Goal: Task Accomplishment & Management: Complete application form

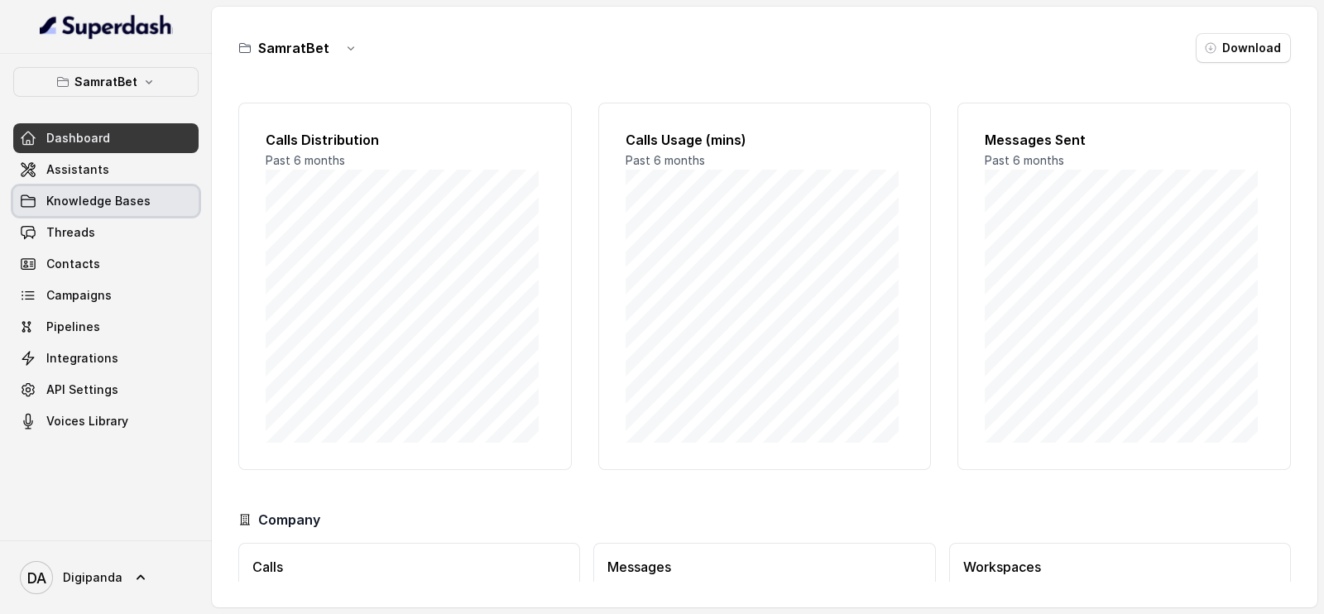
scroll to position [120, 0]
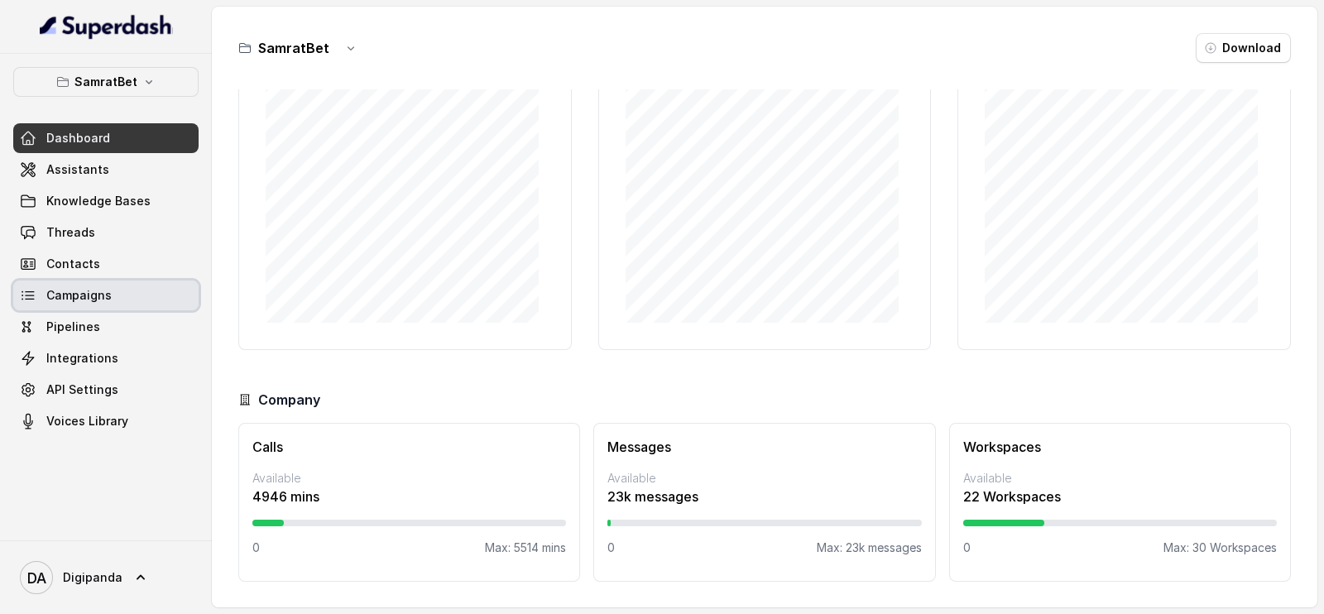
click at [141, 290] on link "Campaigns" at bounding box center [105, 296] width 185 height 30
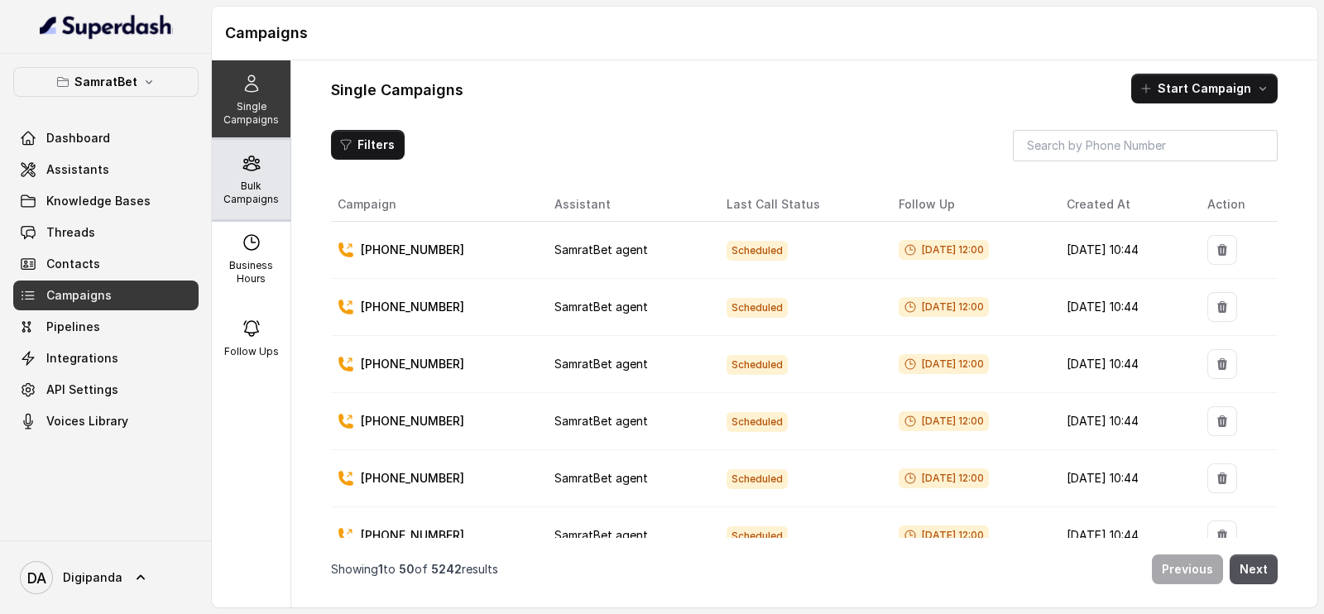
click at [260, 186] on p "Bulk Campaigns" at bounding box center [250, 193] width 65 height 26
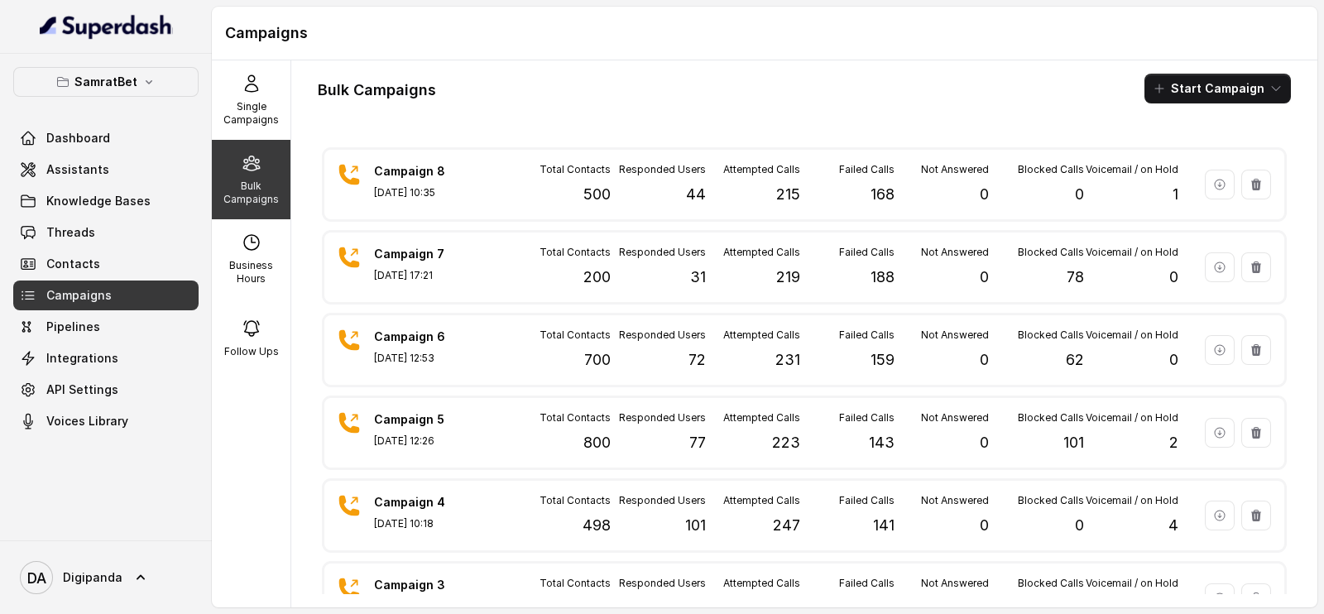
click at [1196, 72] on div "Bulk Campaigns Start Campaign Campaign 8 [DATE] 10:35 Total Contacts 500 Respon…" at bounding box center [804, 333] width 1026 height 547
click at [1196, 79] on button "Start Campaign" at bounding box center [1217, 89] width 146 height 30
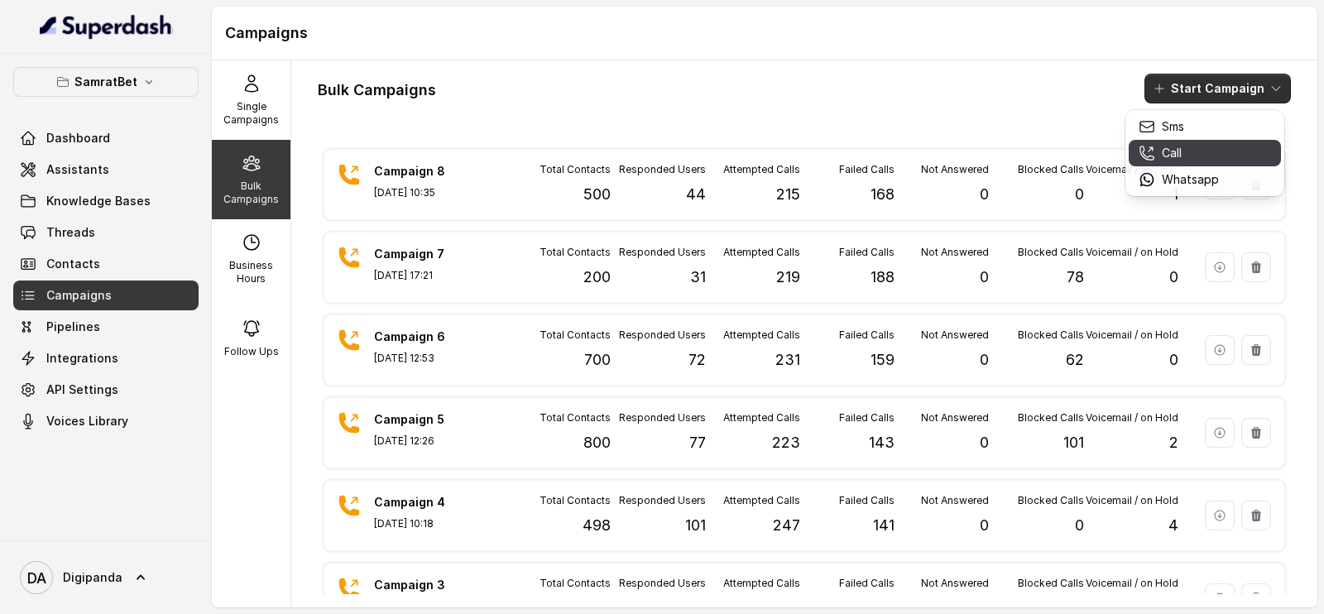
click at [1177, 145] on p "Call" at bounding box center [1172, 153] width 20 height 17
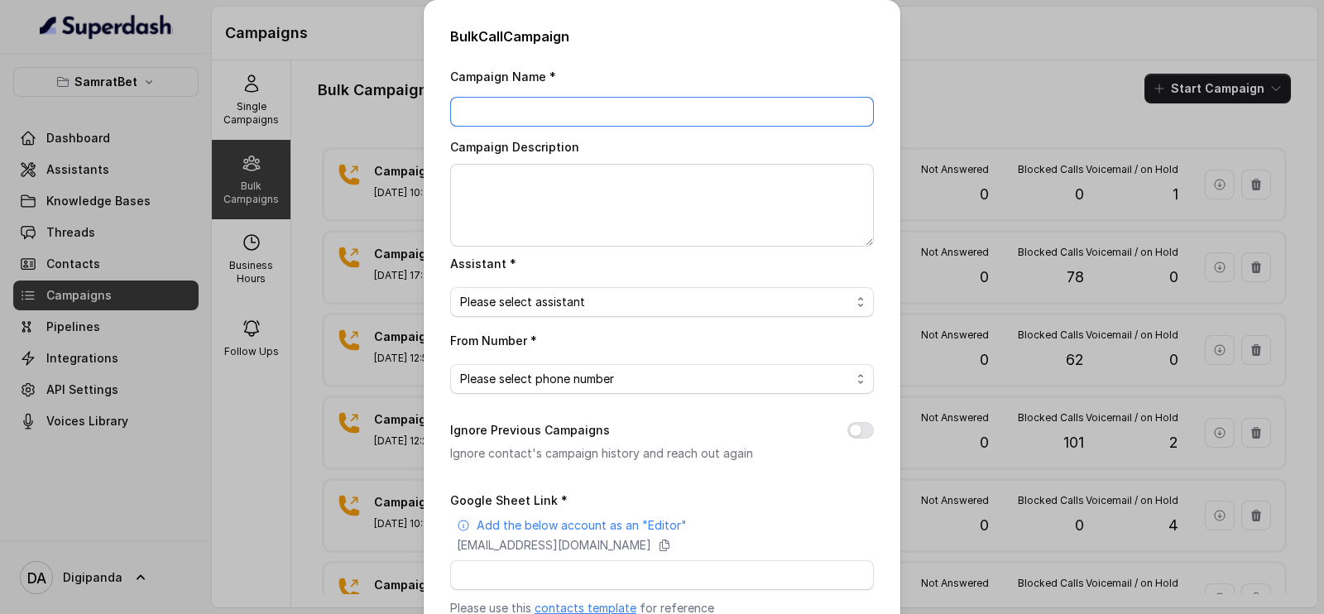
click at [591, 113] on input "Campaign Name *" at bounding box center [662, 112] width 424 height 30
click at [341, 240] on div "Bulk Call Campaign Campaign Name * Campaign Description Assistant * Please sele…" at bounding box center [662, 307] width 1324 height 614
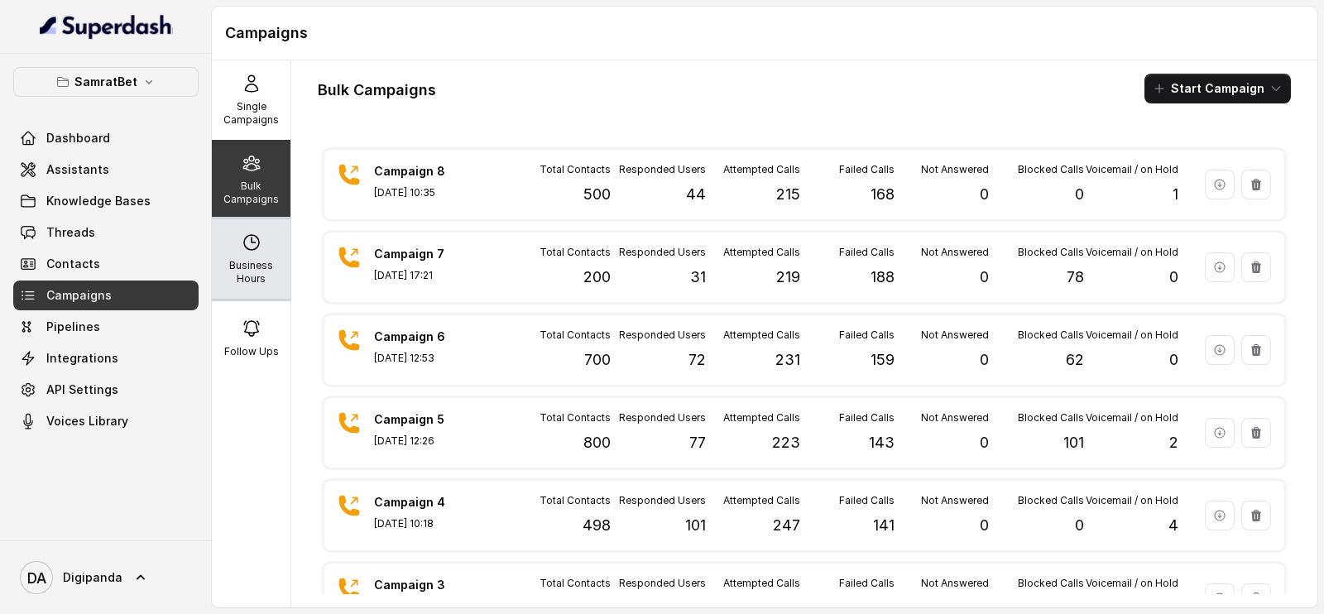
click at [239, 267] on p "Business Hours" at bounding box center [250, 272] width 65 height 26
select select "[GEOGRAPHIC_DATA]/[GEOGRAPHIC_DATA]"
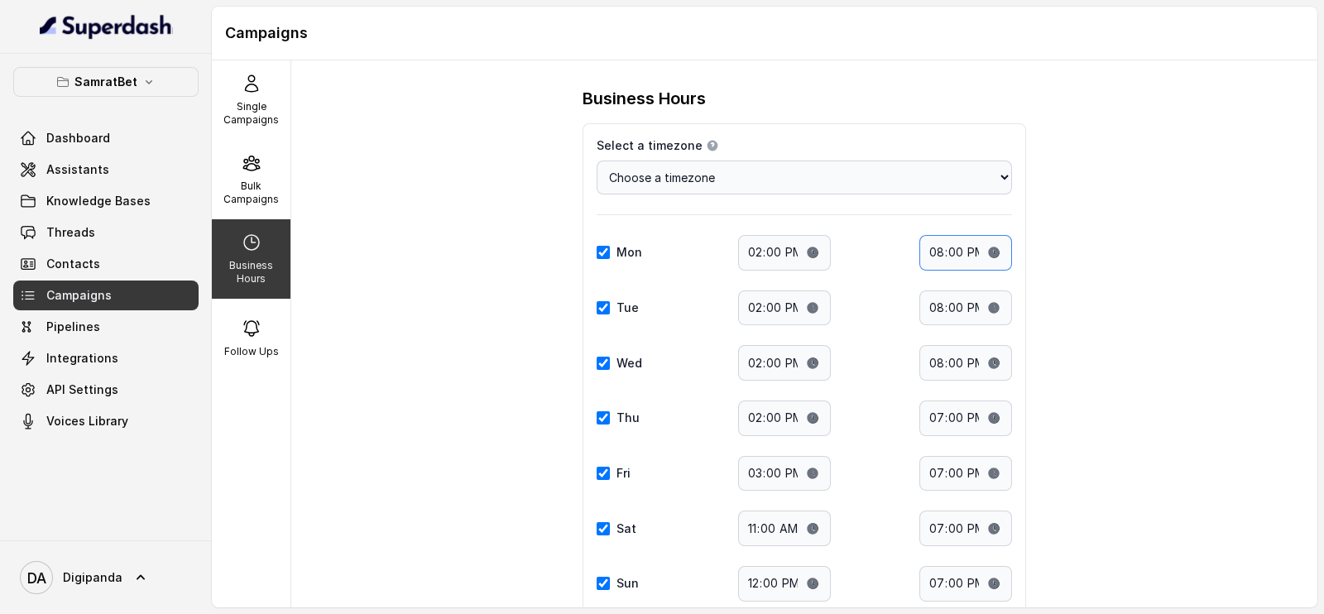
click at [984, 248] on input "20:00" at bounding box center [965, 253] width 93 height 36
type input "19:00"
click at [1081, 326] on div "Business Hours Select a timezone Details Select a timezone that fits your locat…" at bounding box center [804, 333] width 1026 height 547
click at [794, 254] on input "14:00" at bounding box center [784, 253] width 93 height 36
click at [800, 254] on input "14:00" at bounding box center [784, 253] width 93 height 36
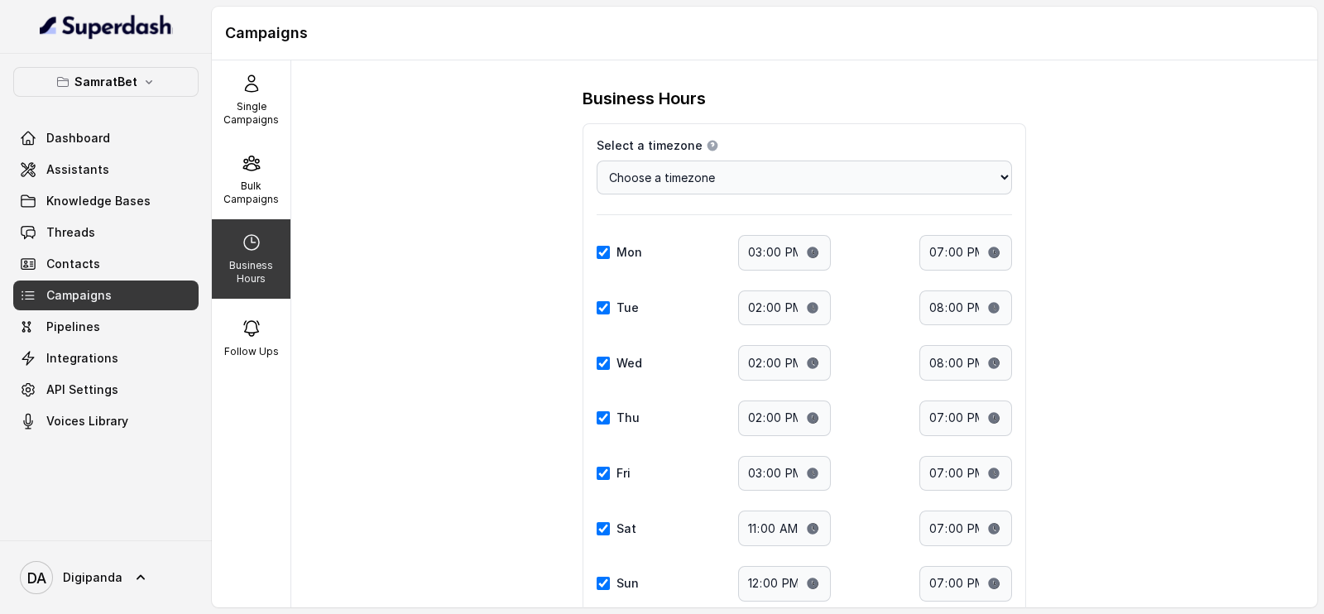
type input "15:00"
click at [1125, 370] on div "Business Hours Select a timezone Details Select a timezone that fits your locat…" at bounding box center [804, 333] width 1026 height 547
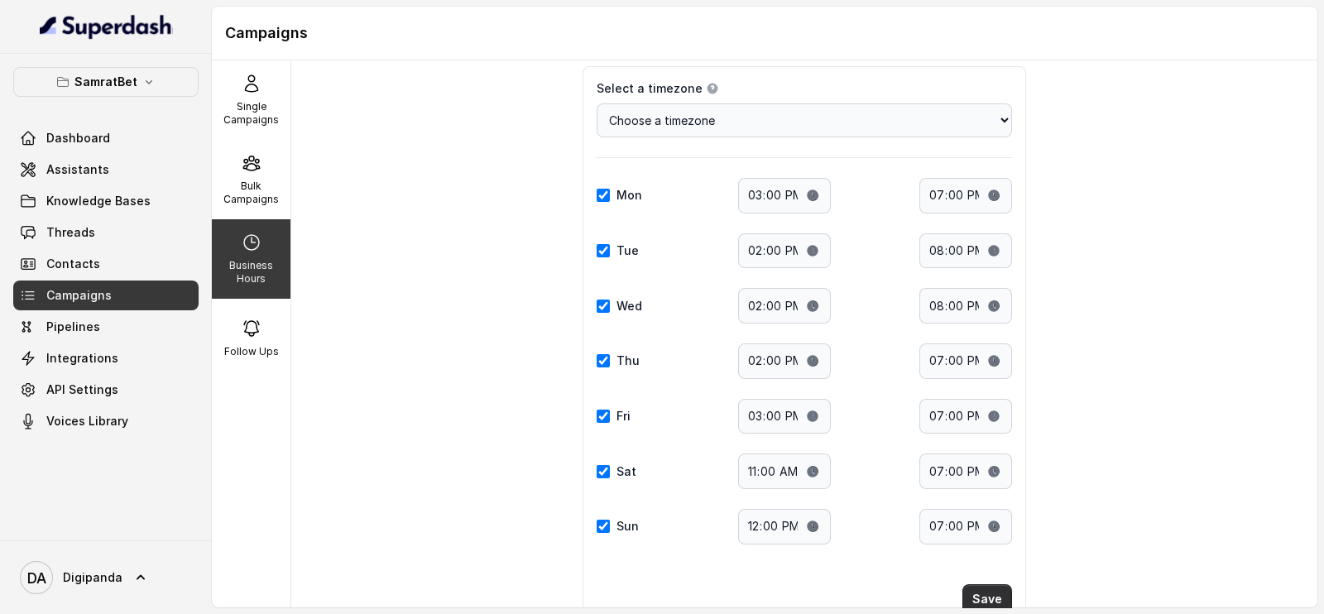
scroll to position [113, 0]
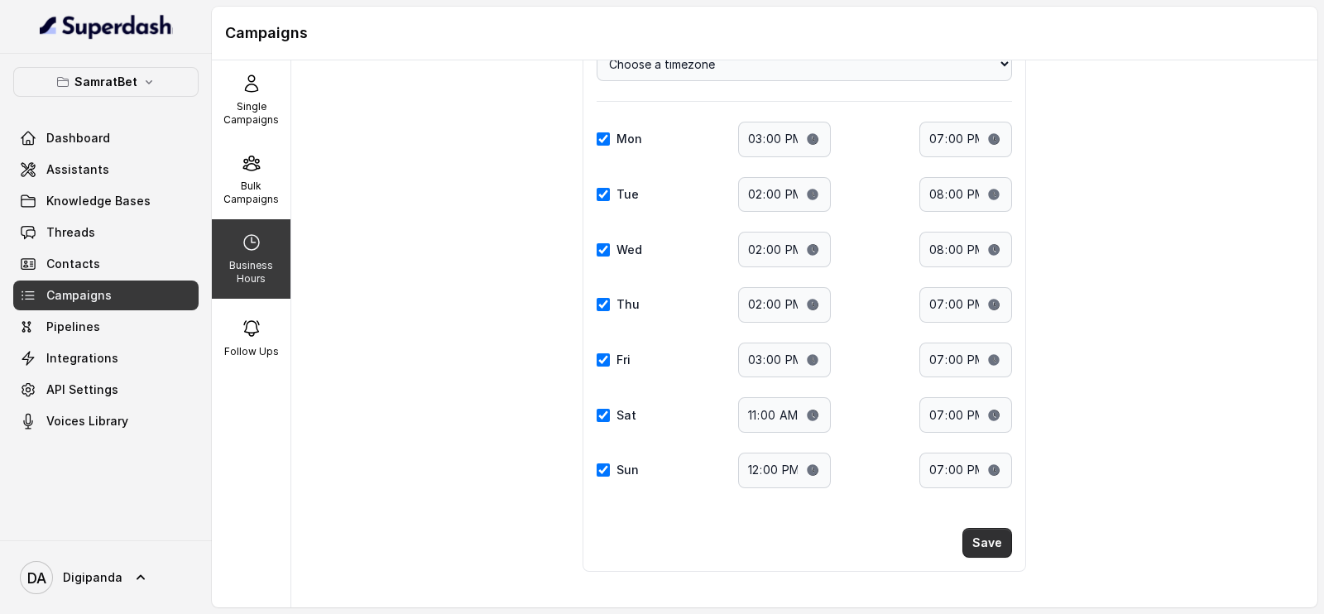
click at [989, 531] on button "Save" at bounding box center [987, 543] width 50 height 30
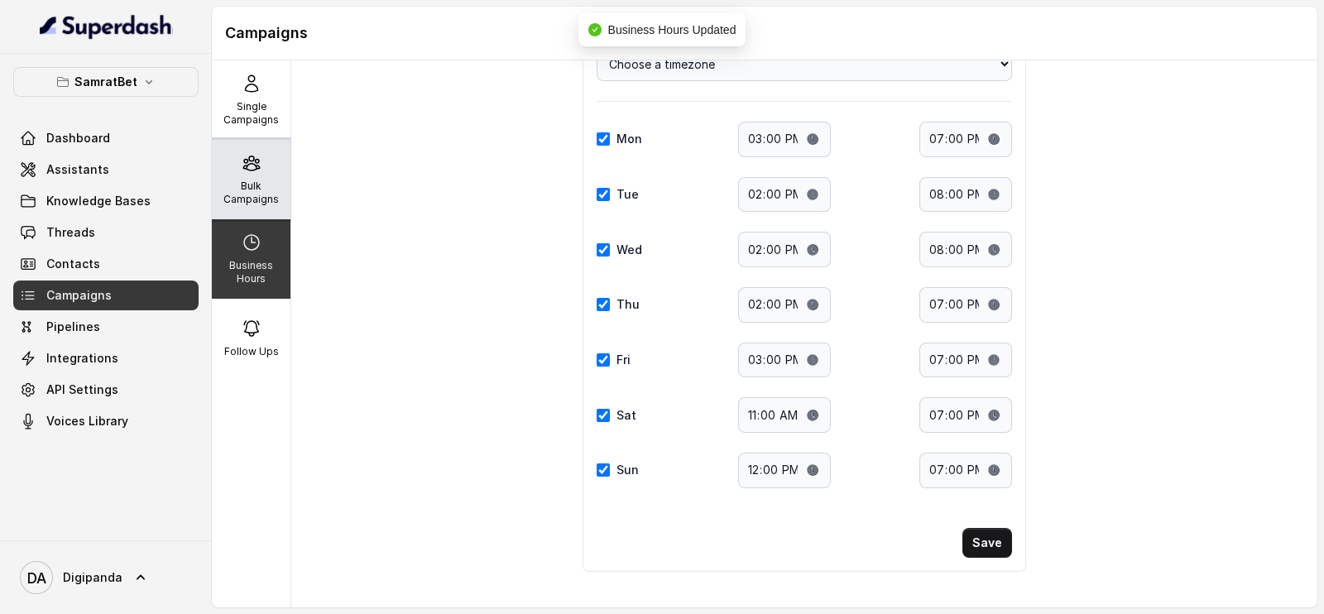
click at [235, 202] on p "Bulk Campaigns" at bounding box center [250, 193] width 65 height 26
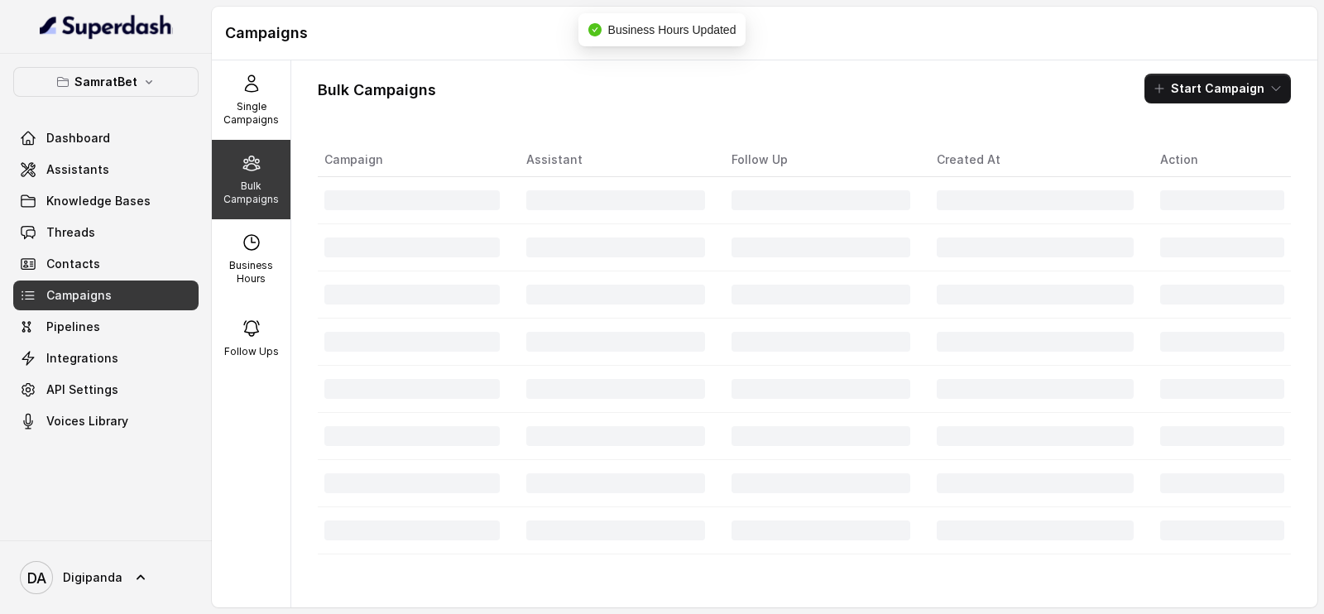
scroll to position [0, 0]
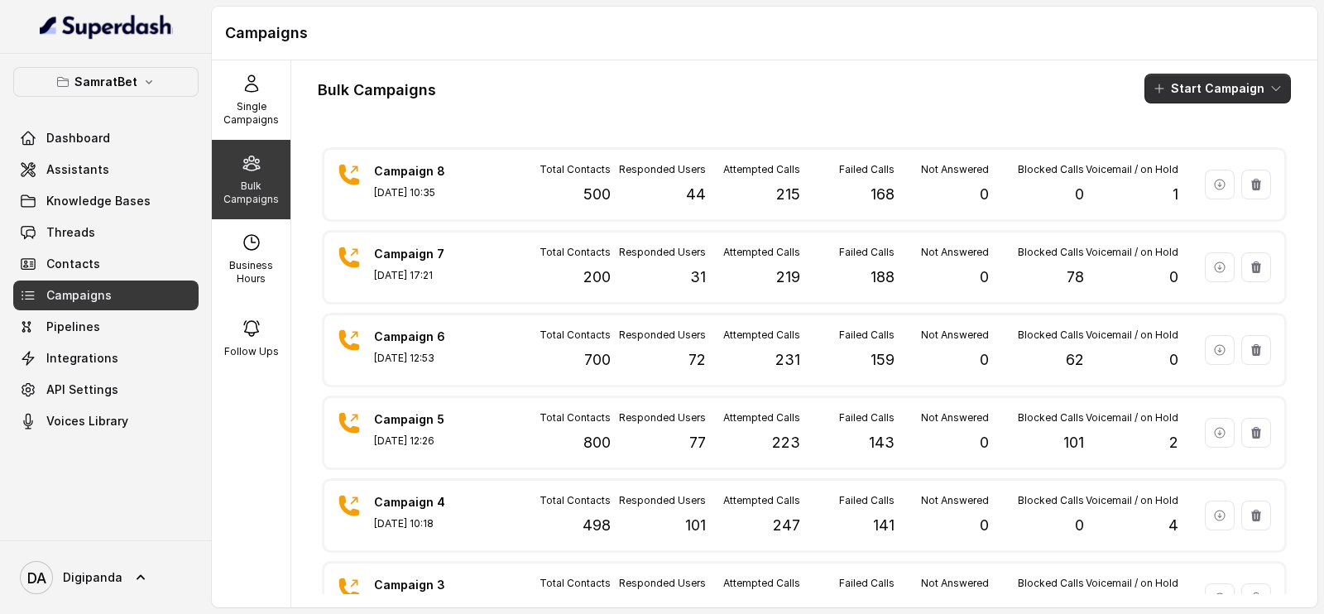
click at [1183, 91] on button "Start Campaign" at bounding box center [1217, 89] width 146 height 30
click at [1155, 146] on div "Call" at bounding box center [1179, 153] width 80 height 17
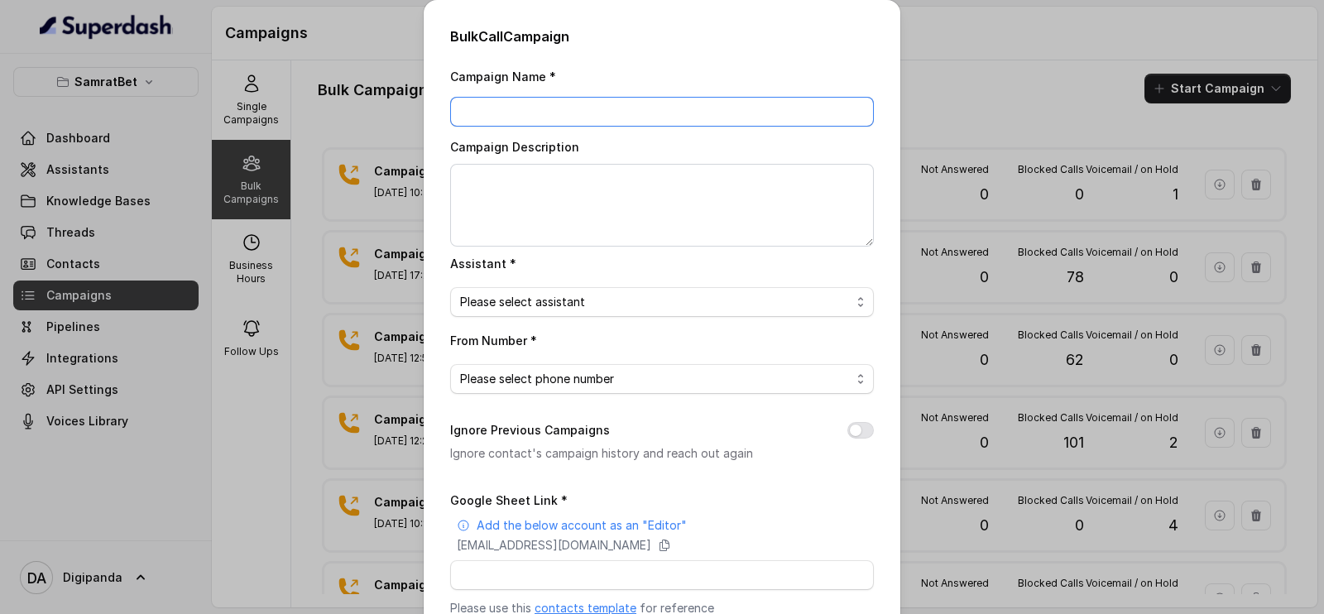
click at [724, 113] on input "Campaign Name *" at bounding box center [662, 112] width 424 height 30
type input "Campaign 9"
click at [658, 186] on textarea "Campaign Description" at bounding box center [662, 205] width 424 height 83
click at [624, 293] on span "Please select assistant" at bounding box center [655, 302] width 391 height 20
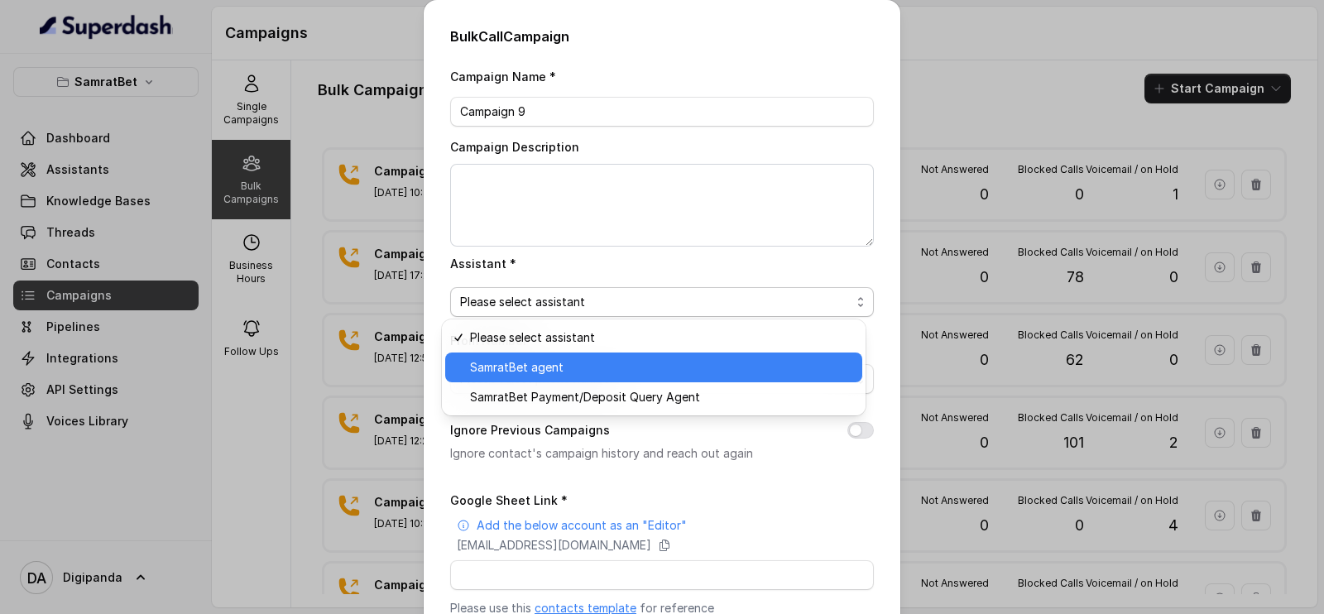
click at [618, 369] on span "SamratBet agent" at bounding box center [661, 367] width 382 height 20
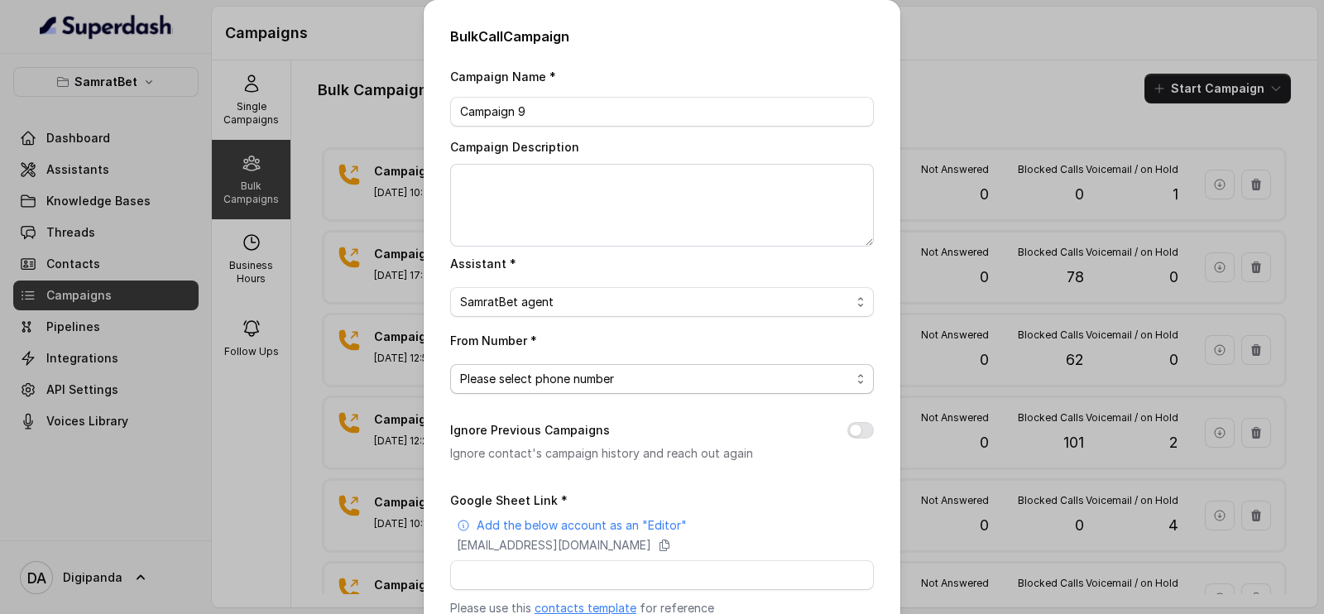
click at [612, 381] on span "Please select phone number" at bounding box center [655, 379] width 391 height 20
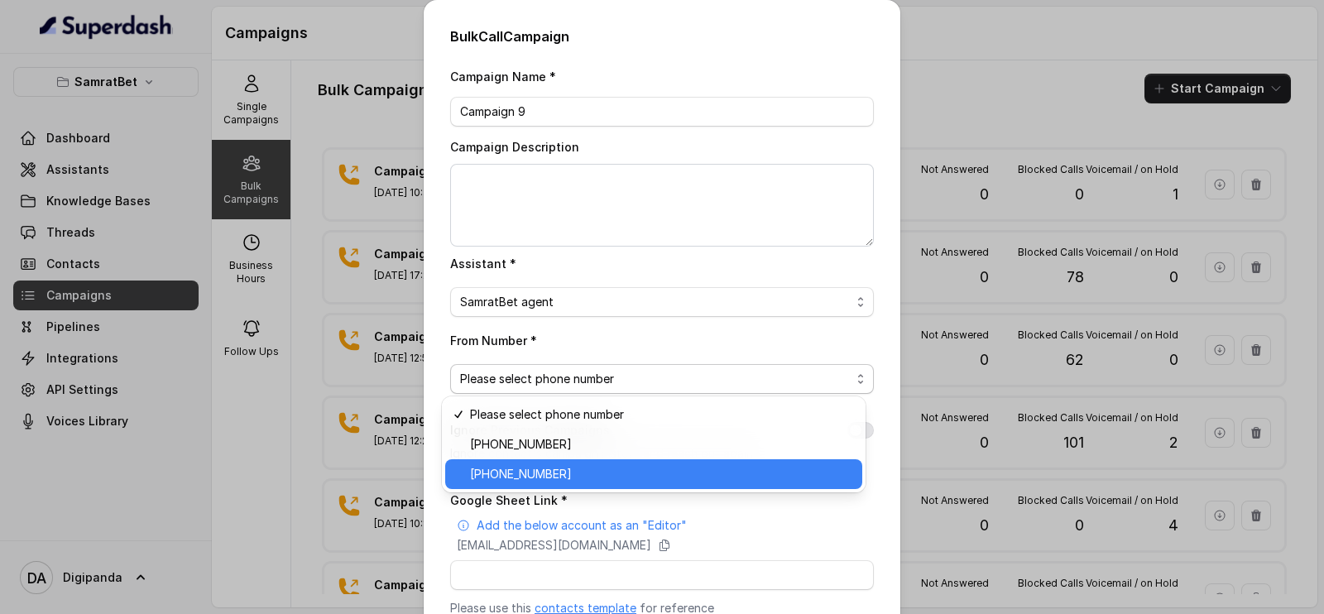
click at [611, 466] on span "[PHONE_NUMBER]" at bounding box center [661, 474] width 382 height 20
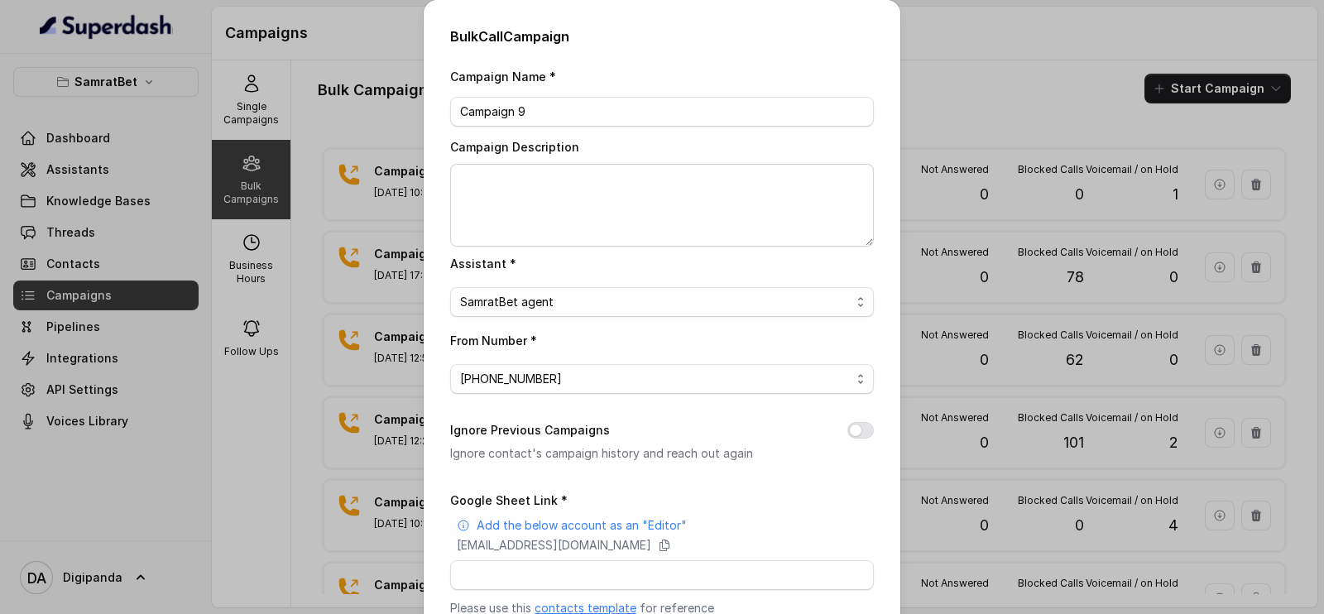
scroll to position [186, 0]
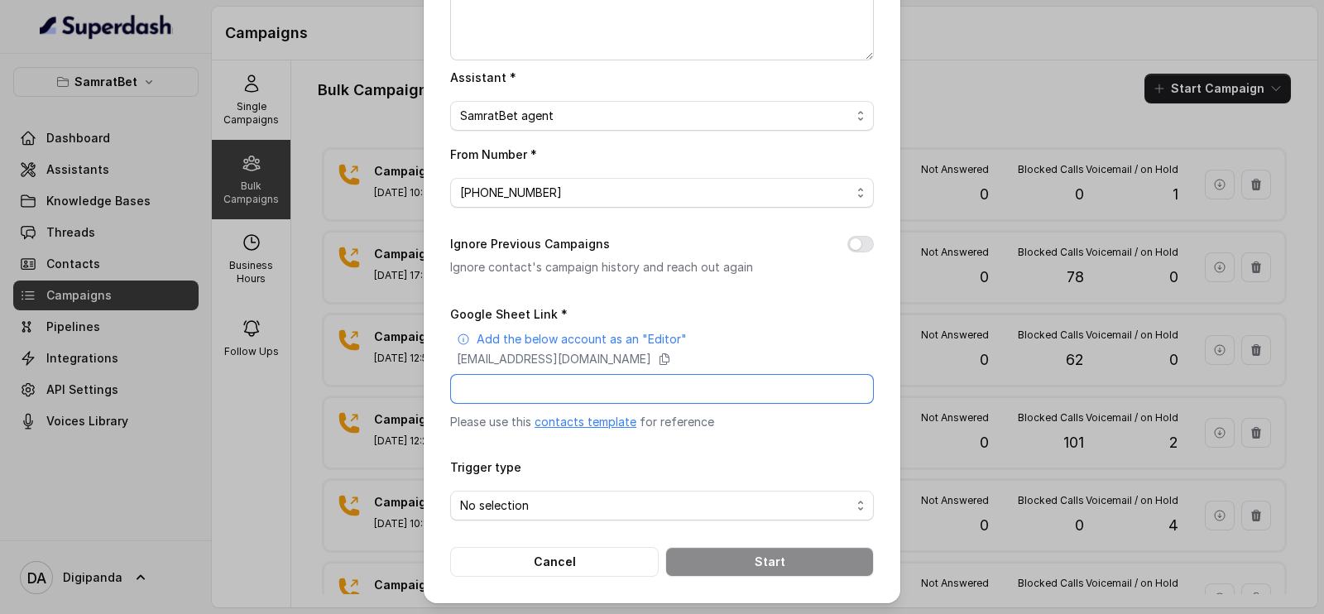
click at [608, 395] on input "Google Sheet Link *" at bounding box center [662, 389] width 424 height 30
paste input "[URL][DOMAIN_NAME]"
type input "[URL][DOMAIN_NAME]"
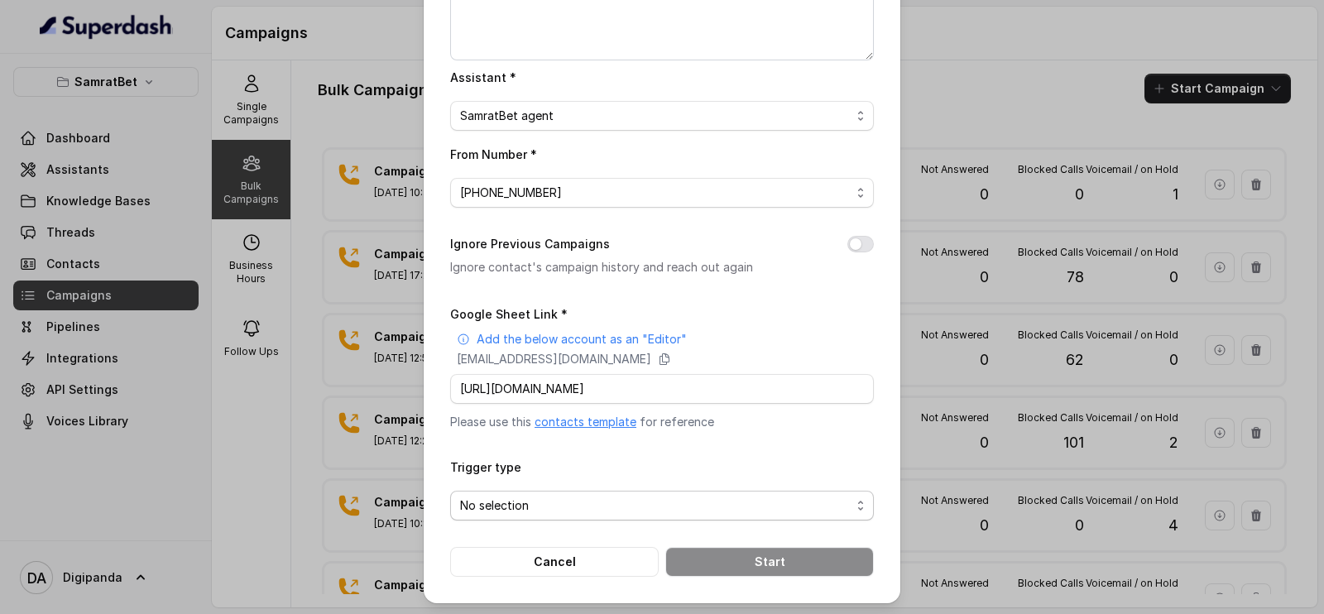
click at [626, 501] on span "No selection" at bounding box center [655, 506] width 391 height 20
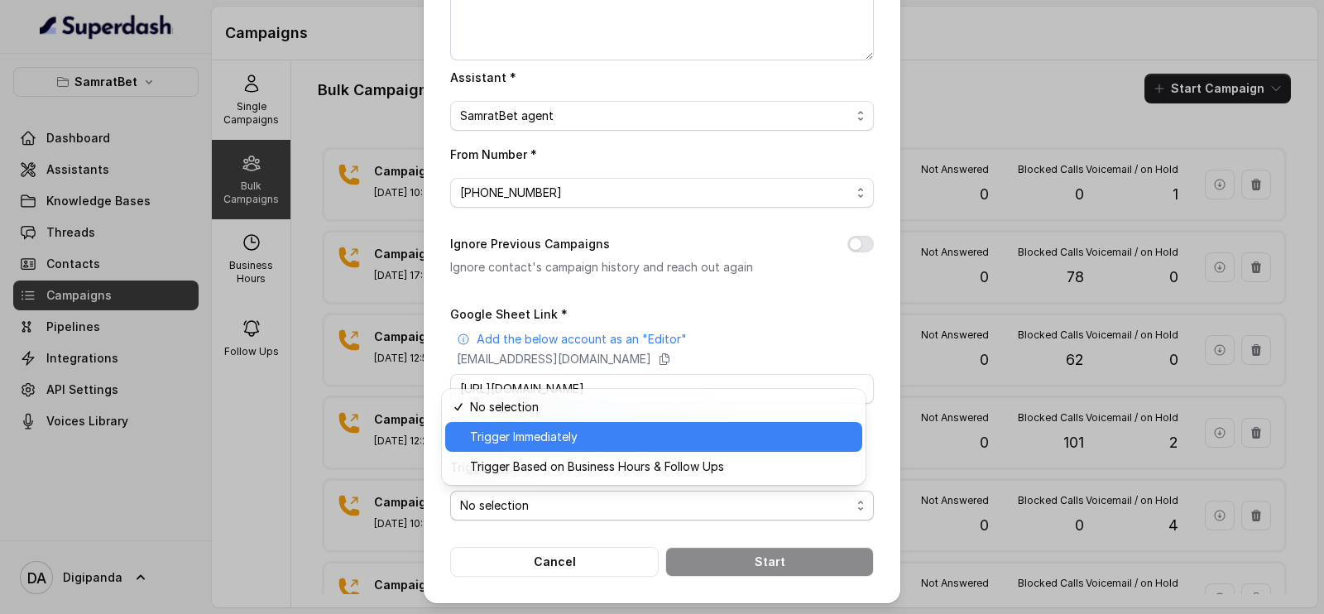
click at [626, 450] on div "Trigger Immediately" at bounding box center [653, 437] width 417 height 30
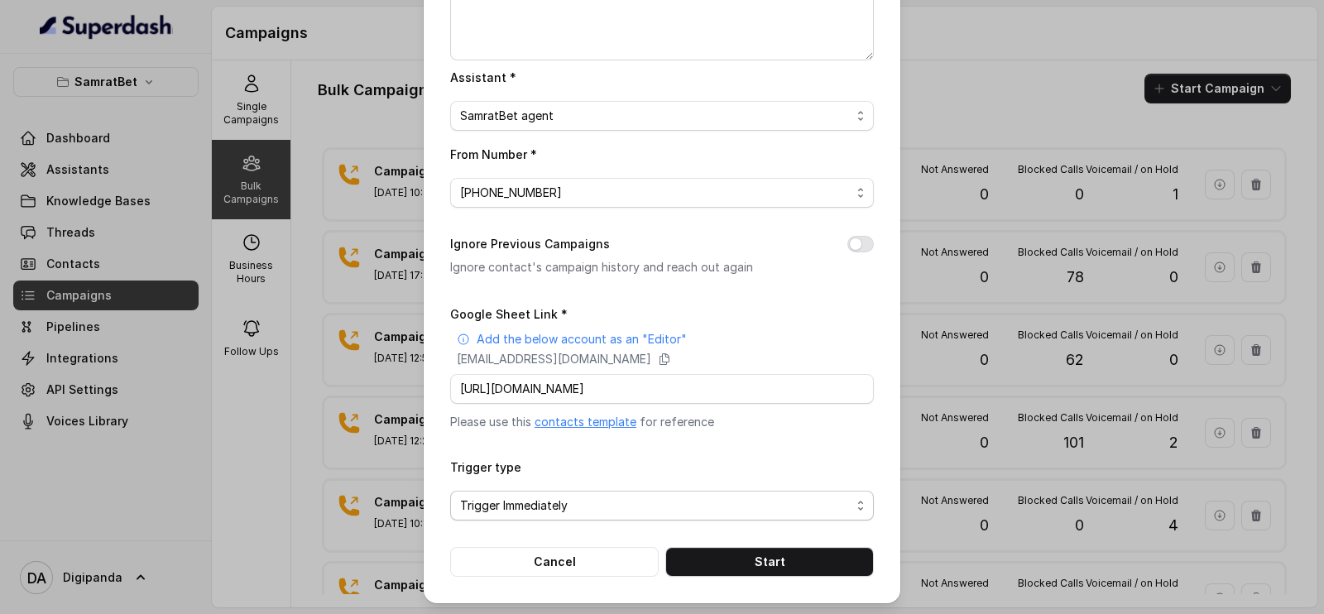
click at [588, 502] on span "Trigger Immediately" at bounding box center [655, 506] width 391 height 20
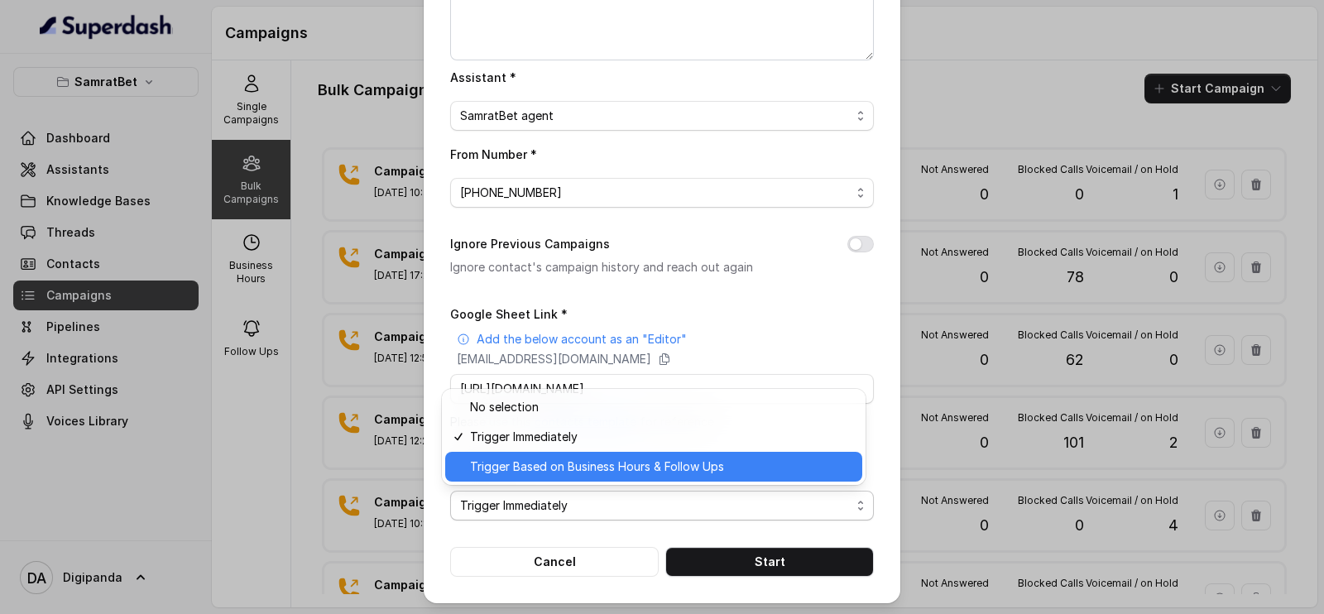
click at [598, 472] on span "Trigger Based on Business Hours & Follow Ups" at bounding box center [661, 467] width 382 height 20
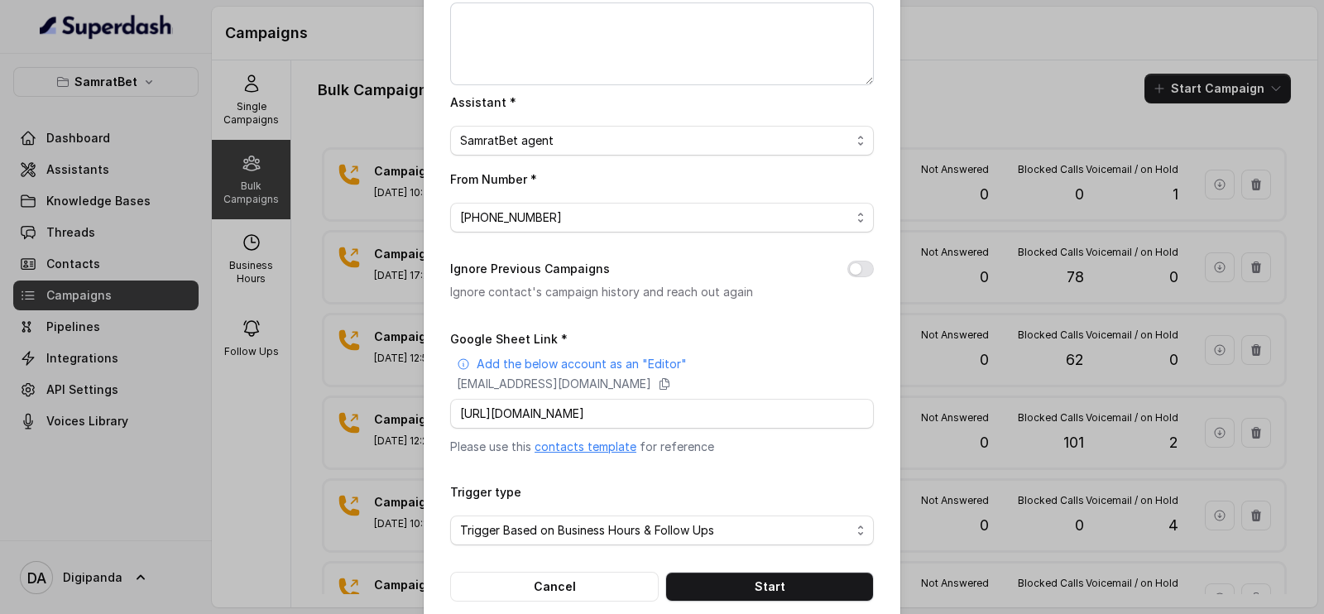
scroll to position [186, 0]
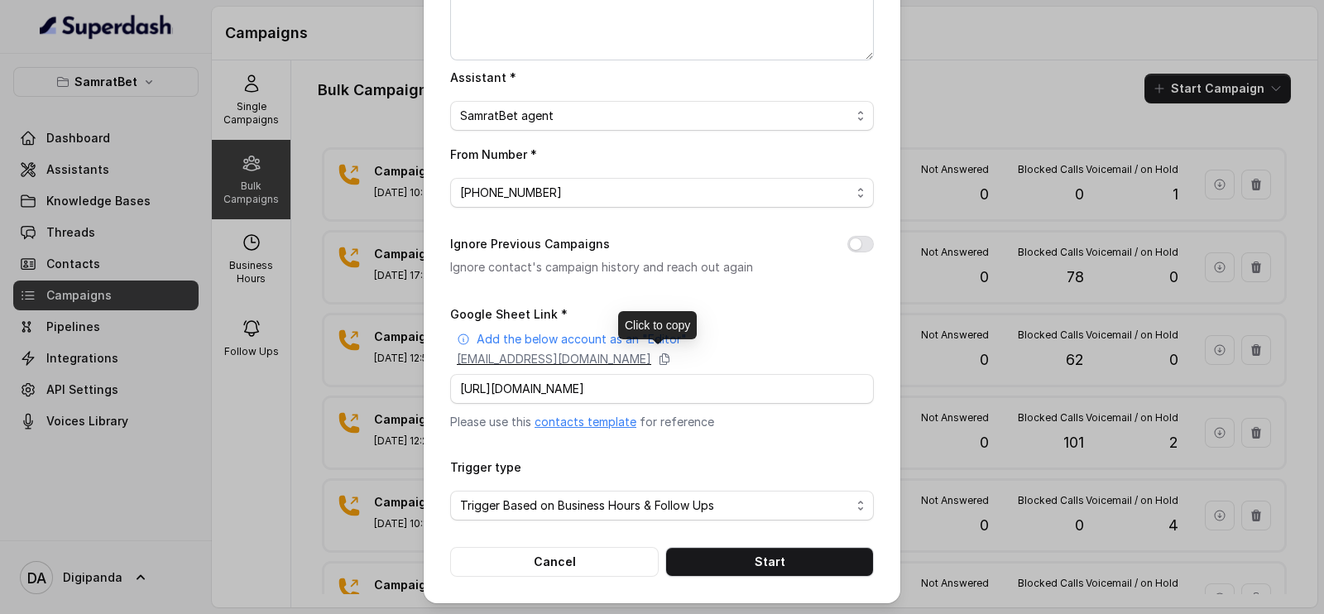
click at [778, 364] on div "[EMAIL_ADDRESS][DOMAIN_NAME]" at bounding box center [665, 359] width 417 height 17
click at [694, 386] on input "[URL][DOMAIN_NAME]" at bounding box center [662, 389] width 424 height 30
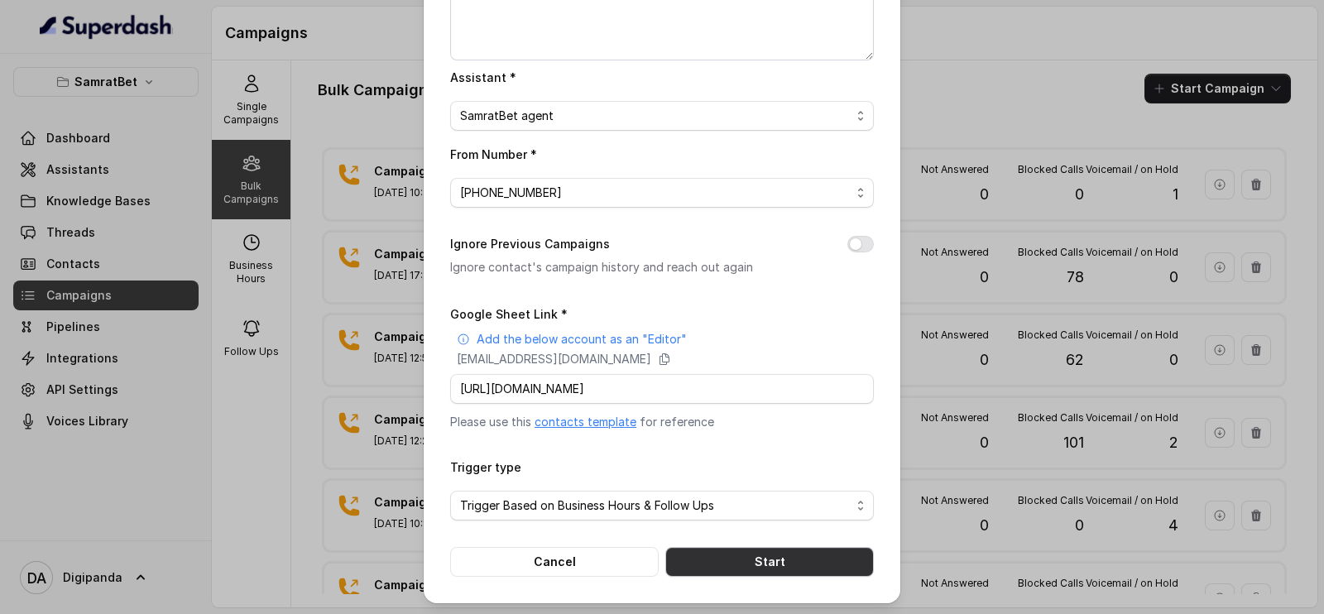
scroll to position [0, 0]
click at [758, 567] on button "Start" at bounding box center [769, 562] width 209 height 30
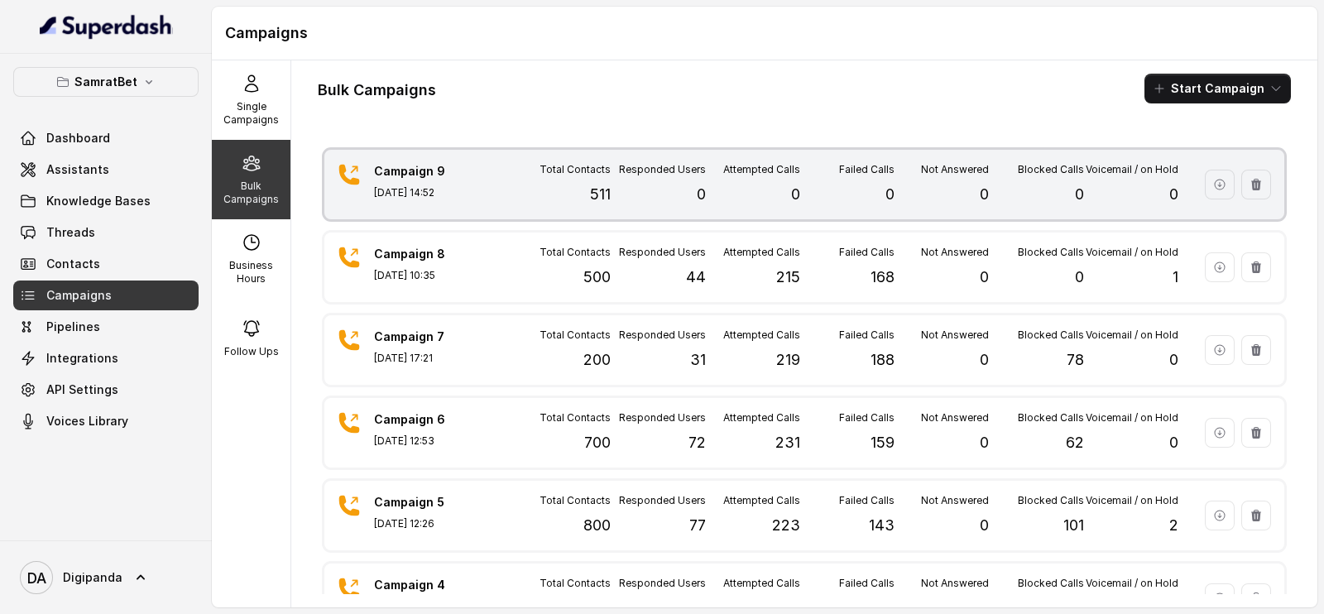
click at [800, 200] on div "Failed Calls 0" at bounding box center [847, 184] width 94 height 43
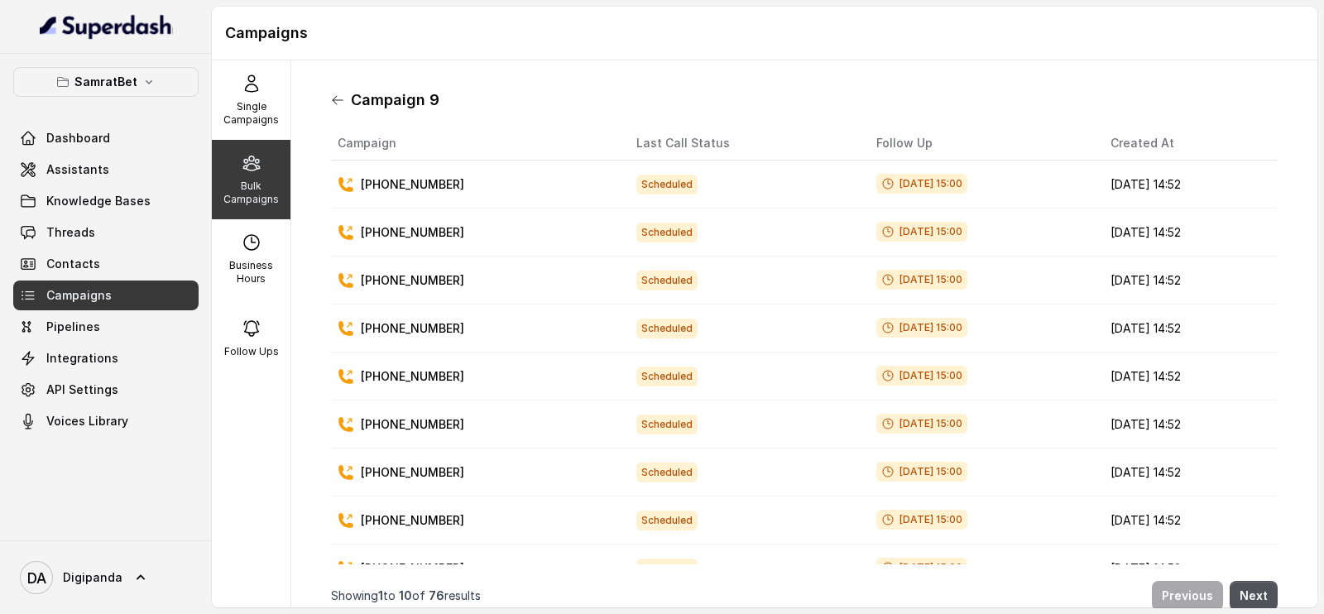
click at [338, 103] on icon at bounding box center [337, 100] width 13 height 13
